Goal: Task Accomplishment & Management: Manage account settings

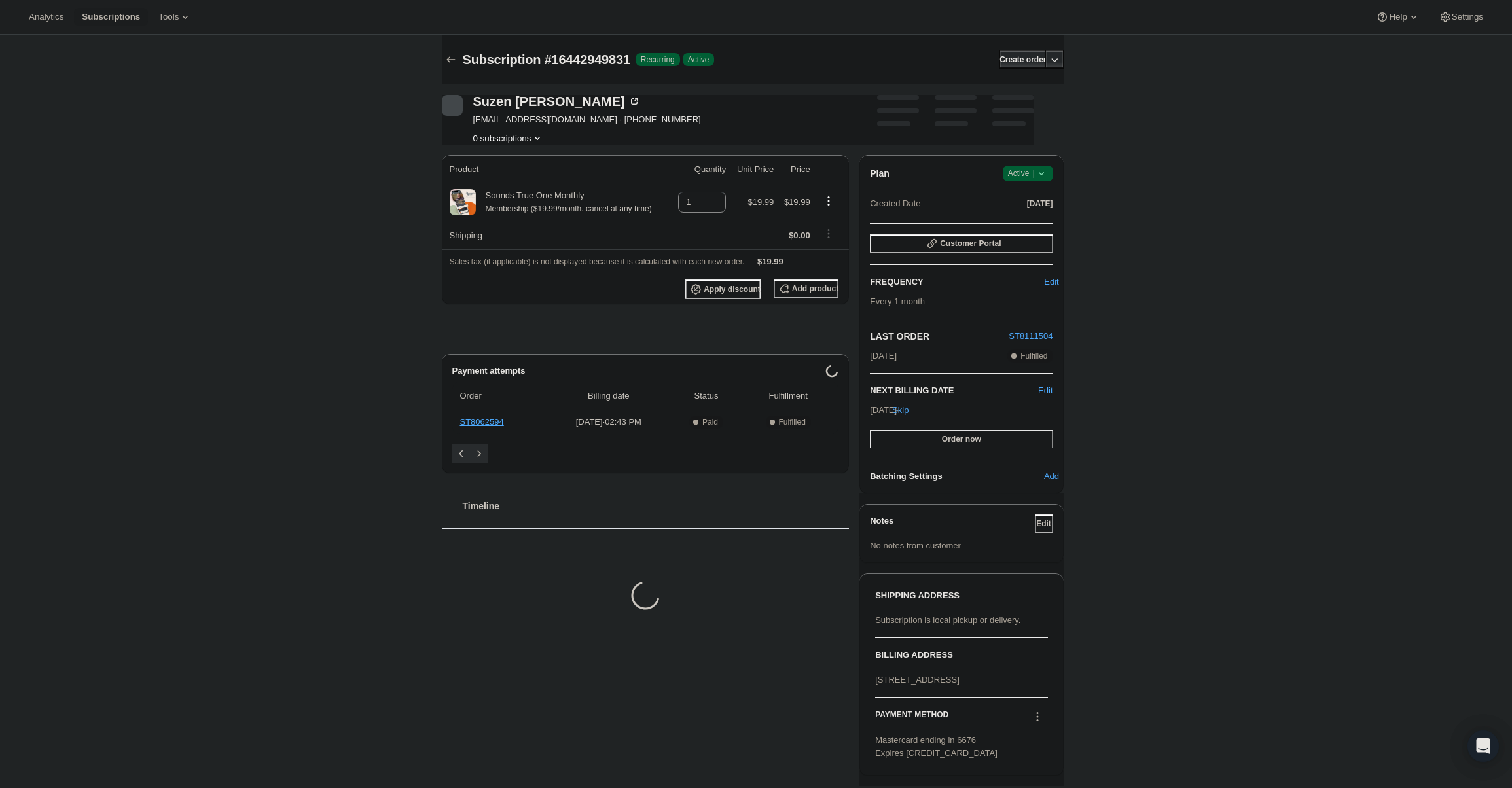
click at [1034, 169] on span "Active |" at bounding box center [1028, 173] width 40 height 13
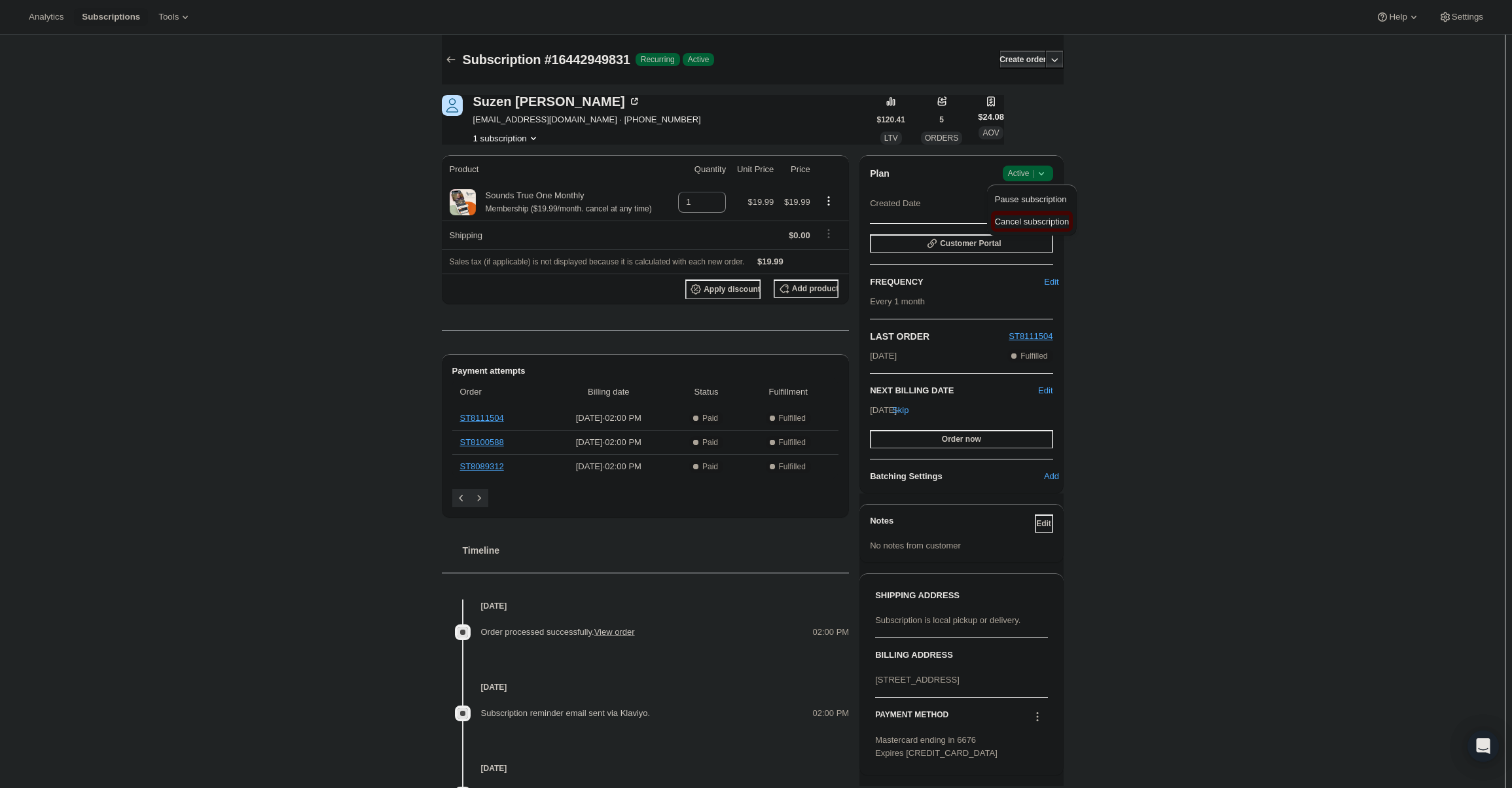
click at [1029, 217] on span "Cancel subscription" at bounding box center [1031, 221] width 74 height 10
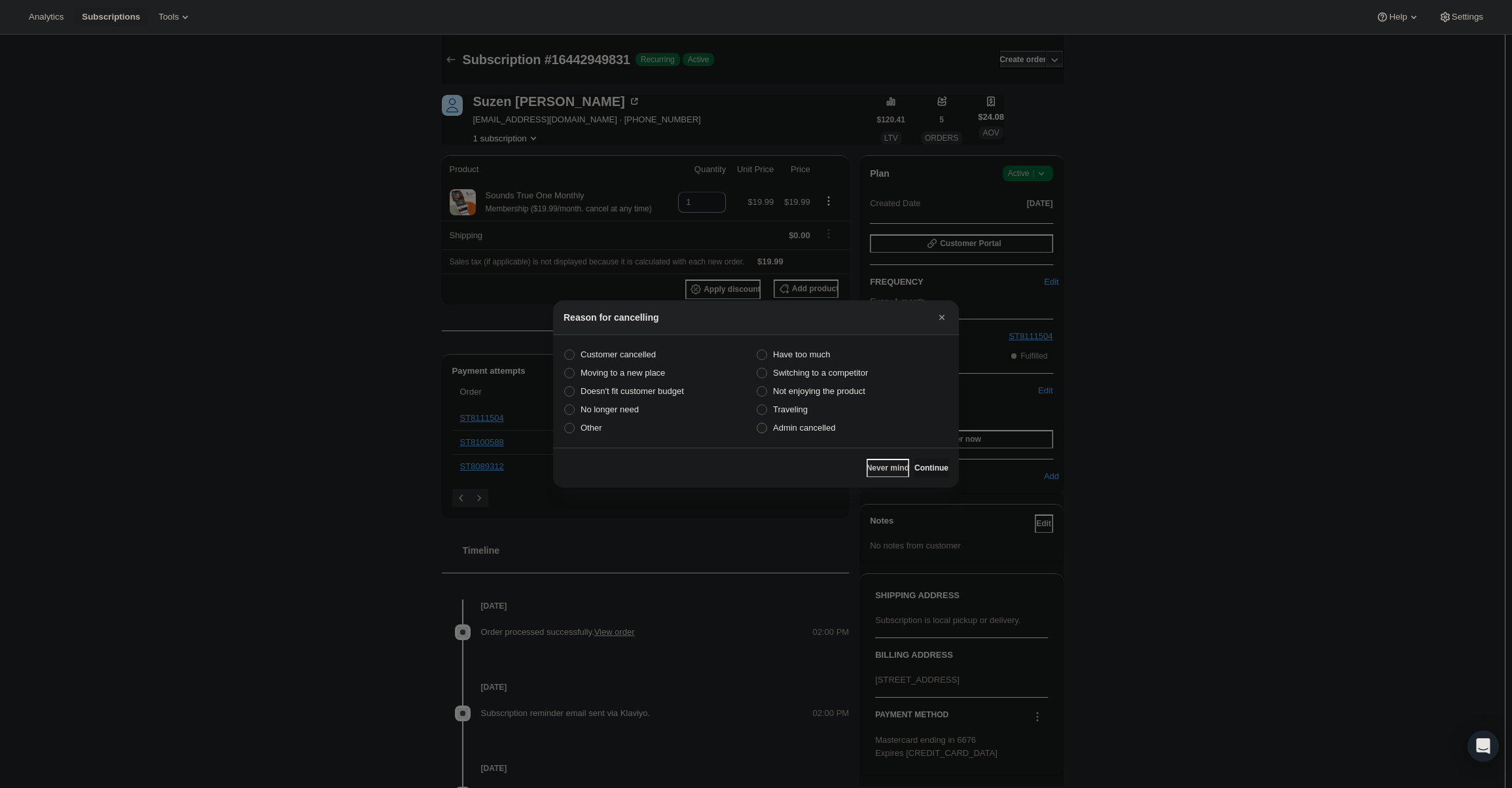
click at [807, 424] on span "Admin cancelled" at bounding box center [804, 427] width 62 height 10
click at [757, 424] on input "Admin cancelled" at bounding box center [757, 423] width 1 height 1
radio input "true"
drag, startPoint x: 878, startPoint y: 468, endPoint x: 962, endPoint y: 472, distance: 84.1
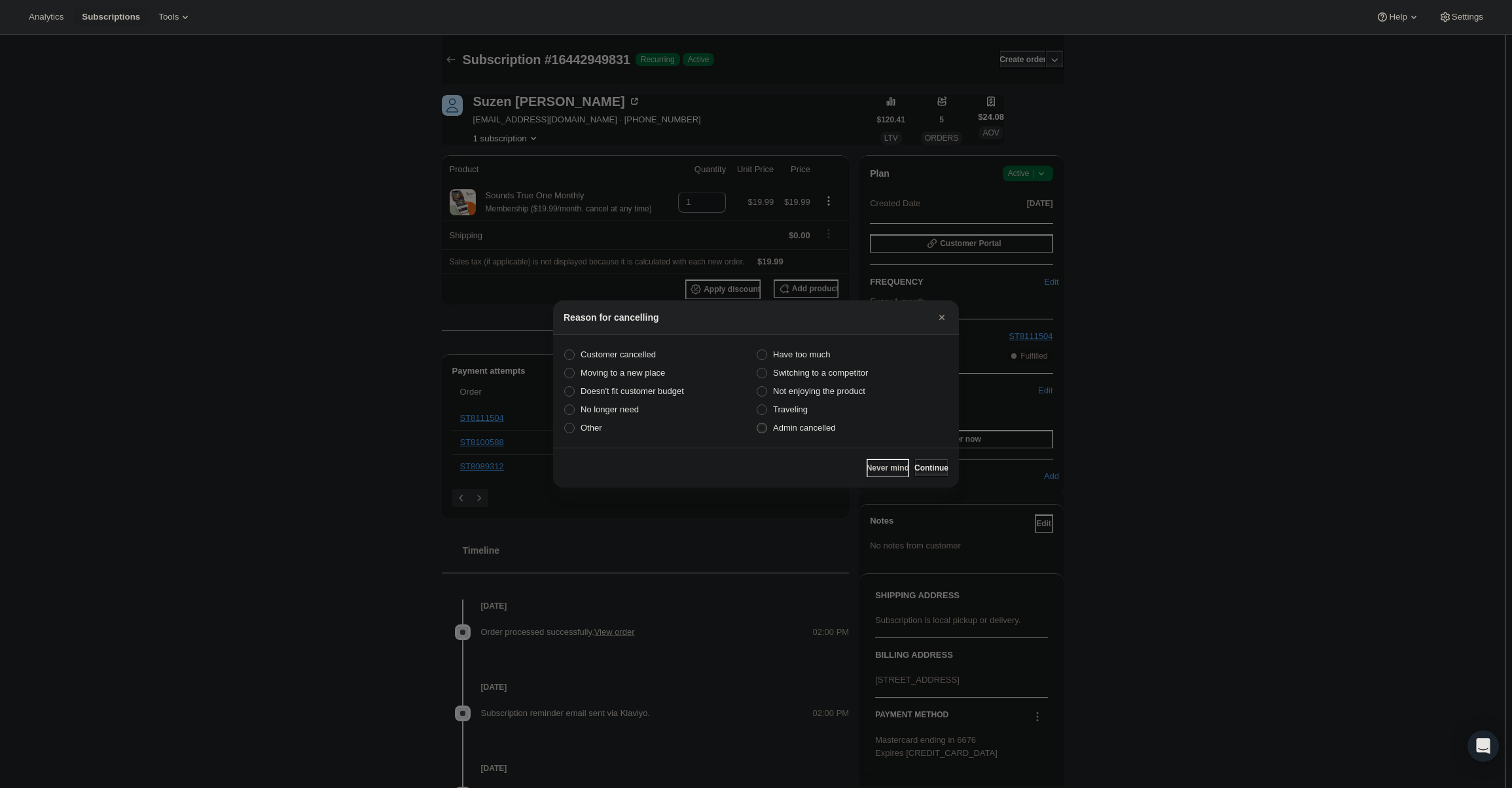
click at [935, 470] on span "Continue" at bounding box center [931, 468] width 34 height 10
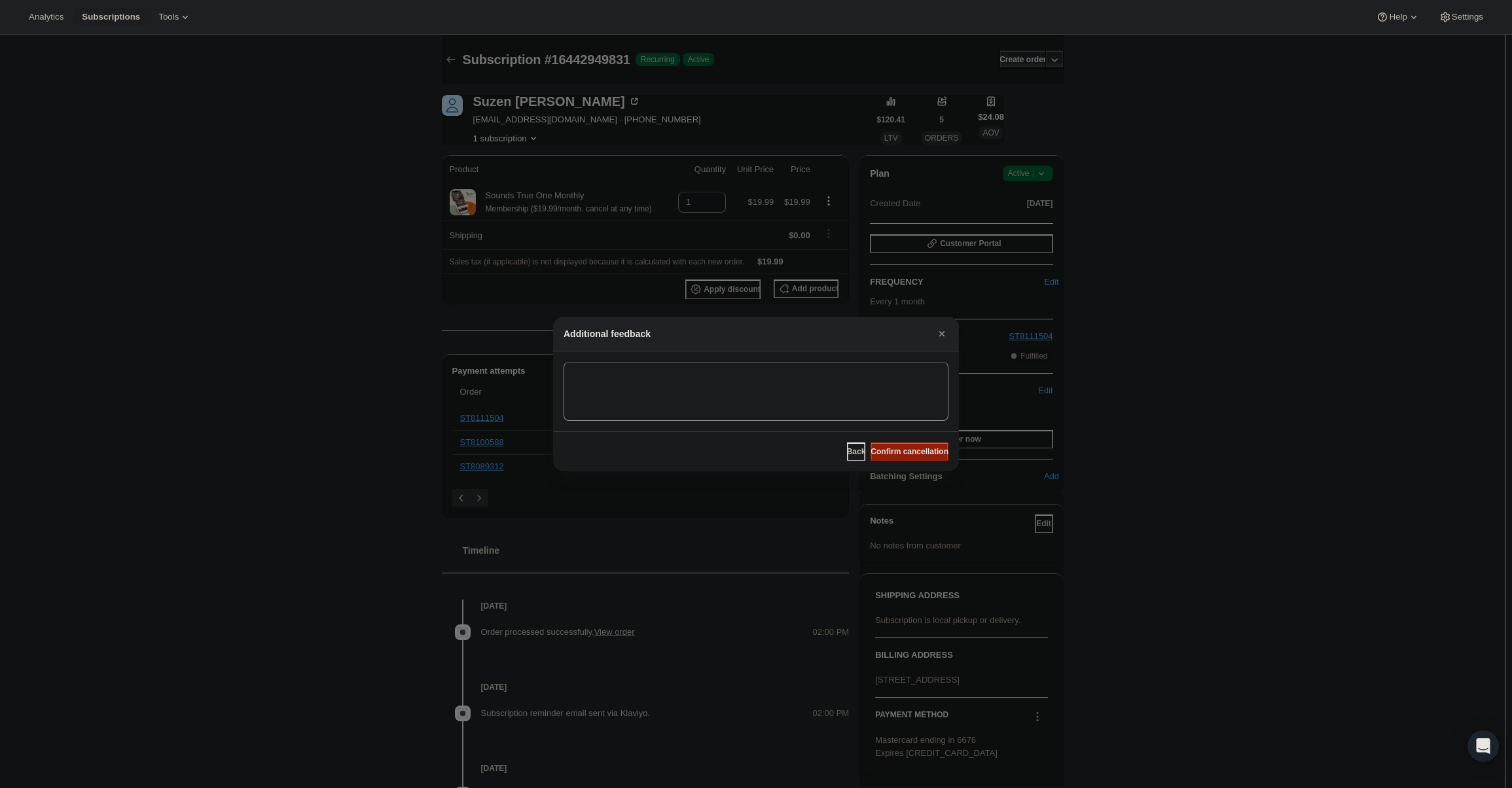
click at [927, 455] on span "Confirm cancellation" at bounding box center [909, 451] width 78 height 10
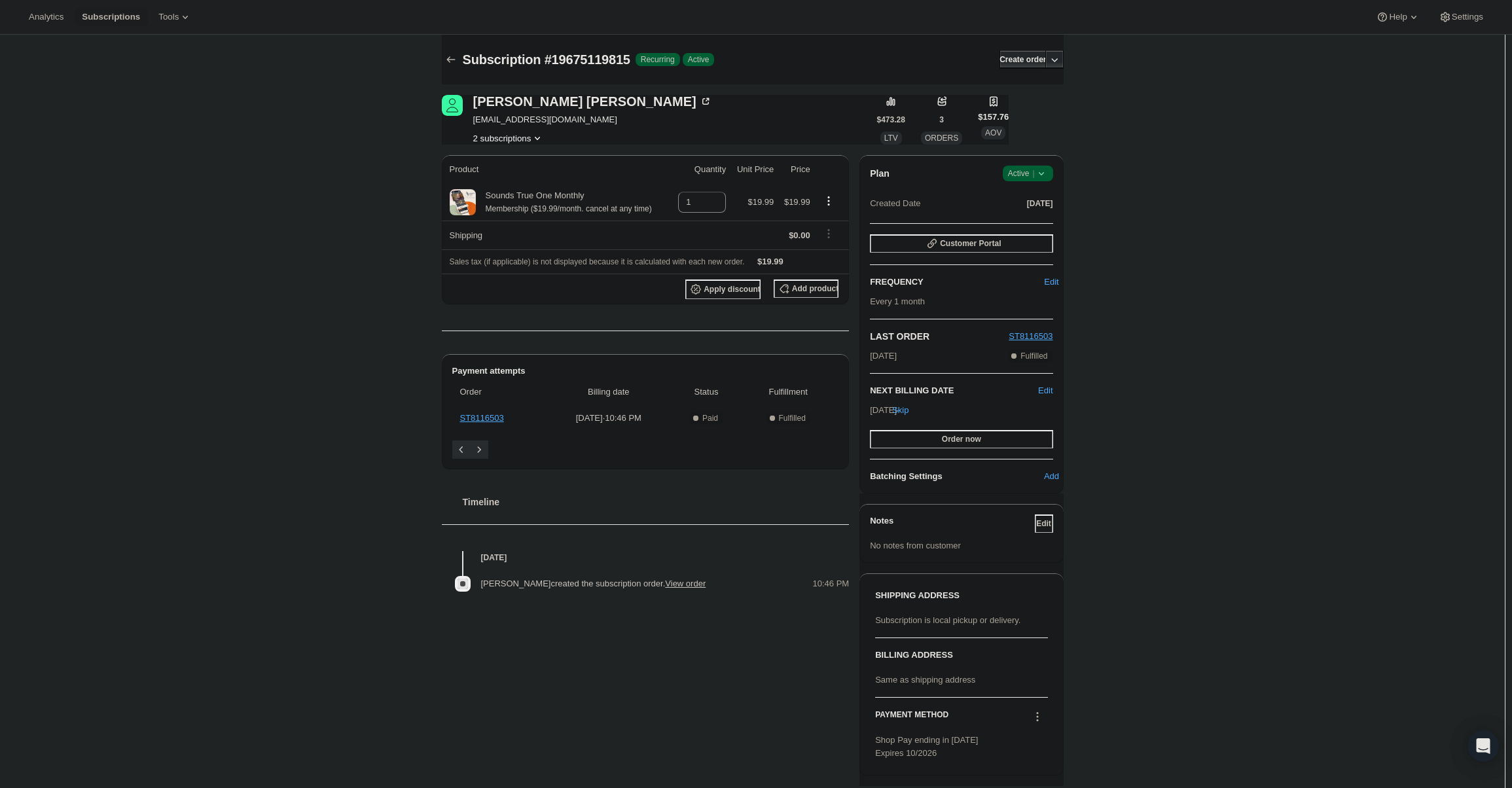
click at [1024, 172] on span "Active |" at bounding box center [1028, 173] width 40 height 13
click at [1033, 221] on span "Cancel subscription" at bounding box center [1031, 221] width 74 height 10
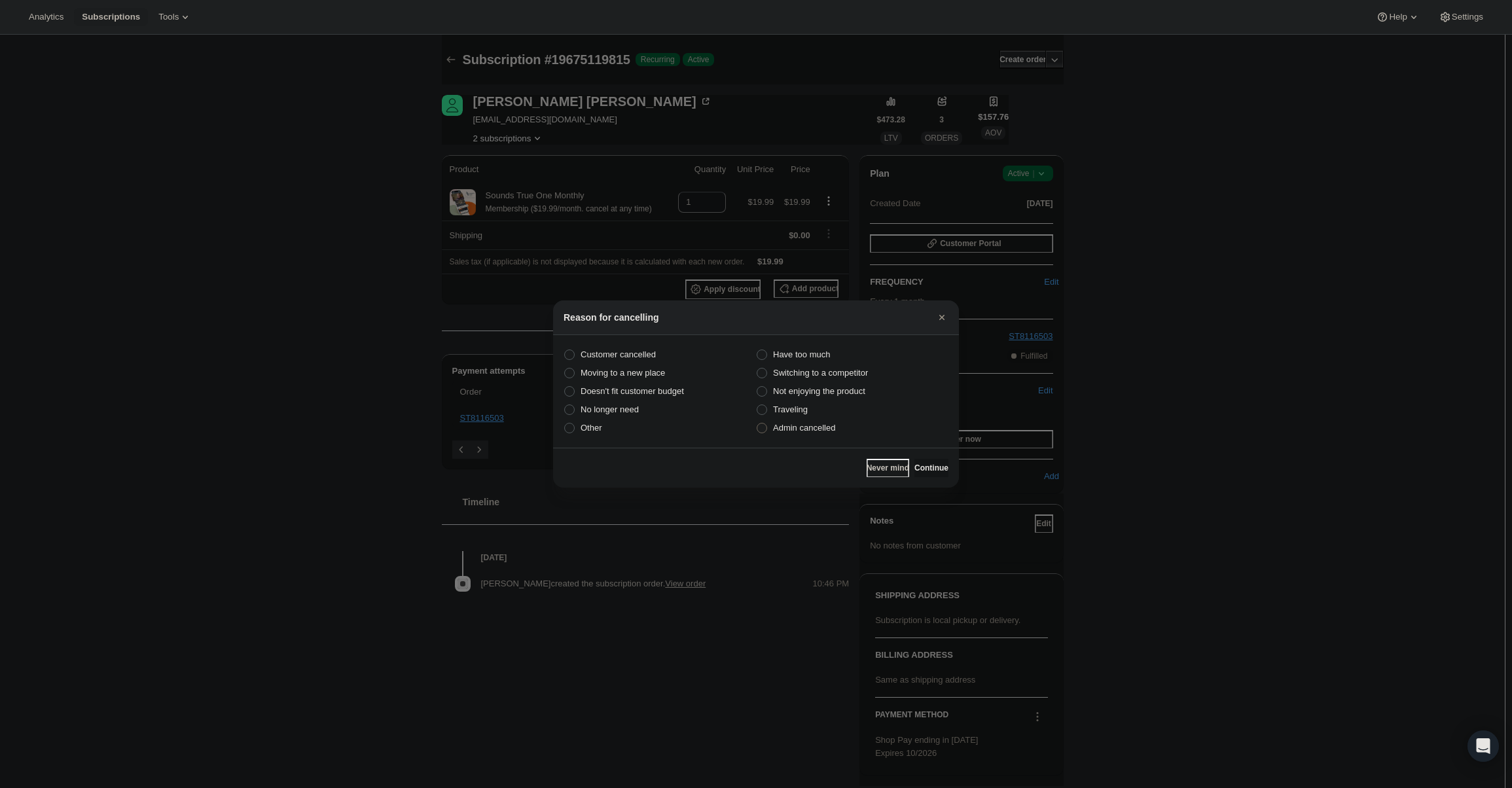
click at [833, 433] on span "Admin cancelled" at bounding box center [804, 428] width 62 height 13
click at [757, 424] on input "Admin cancelled" at bounding box center [757, 423] width 1 height 1
radio input "true"
click at [921, 466] on span "Continue" at bounding box center [931, 468] width 34 height 10
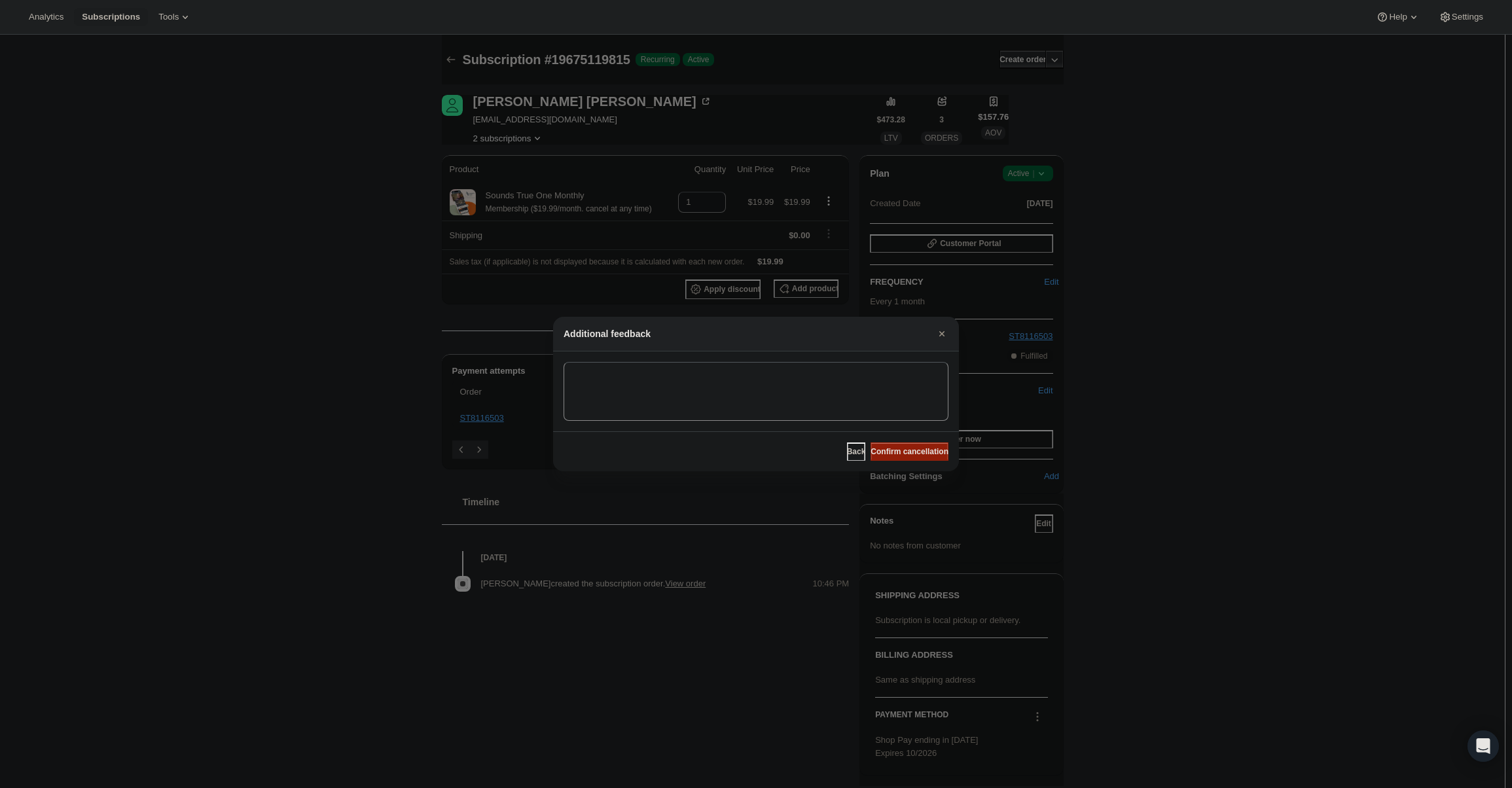
click at [917, 454] on span "Confirm cancellation" at bounding box center [909, 451] width 78 height 10
